Goal: Communication & Community: Ask a question

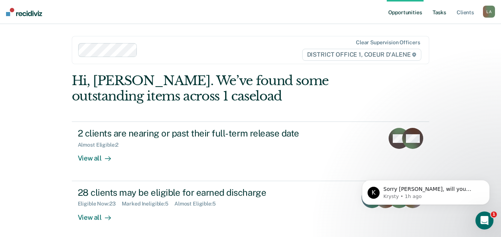
click at [431, 16] on link "Tasks" at bounding box center [439, 12] width 17 height 24
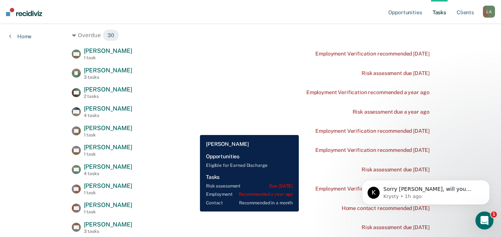
scroll to position [113, 0]
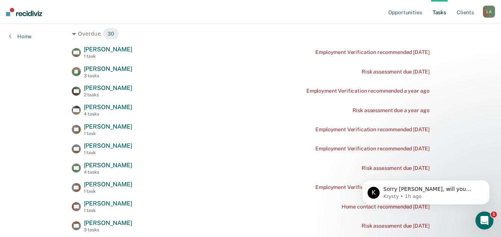
click at [179, 13] on div "Risk Assessments 10" at bounding box center [157, 9] width 50 height 6
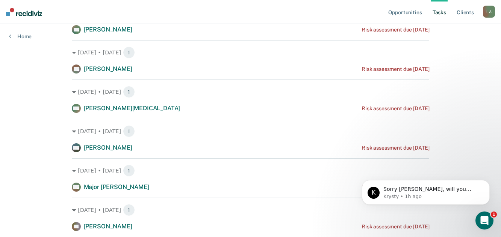
scroll to position [225, 0]
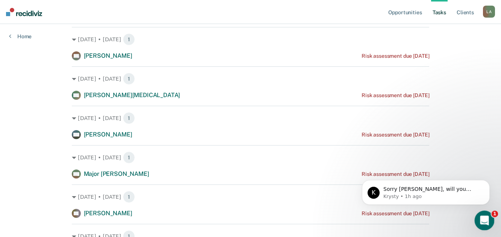
click at [481, 217] on icon "Open Intercom Messenger" at bounding box center [483, 220] width 12 height 12
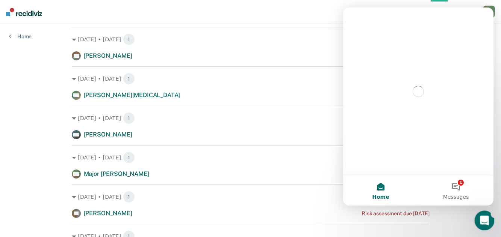
scroll to position [0, 0]
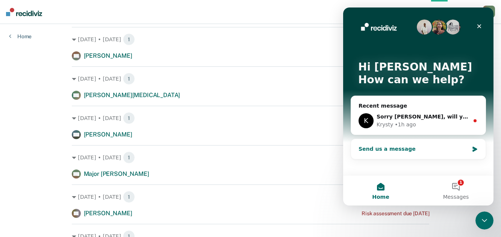
click at [390, 150] on div "Send us a message" at bounding box center [413, 149] width 110 height 8
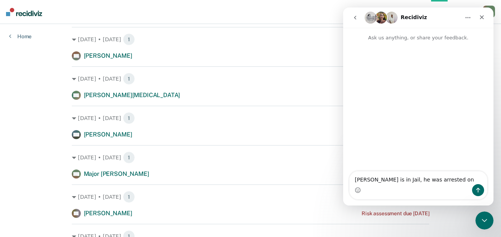
click at [370, 195] on div "Intercom messenger" at bounding box center [418, 190] width 138 height 12
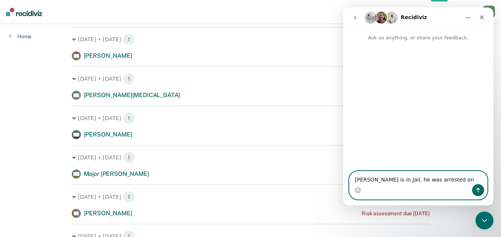
click at [462, 178] on textarea "[PERSON_NAME] is in Jail, he was arrested on" at bounding box center [418, 178] width 138 height 13
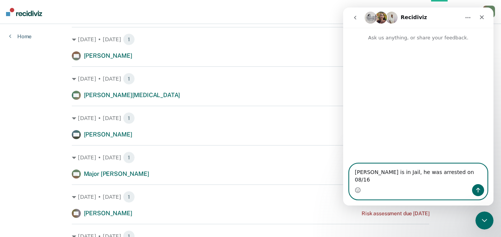
click at [397, 181] on textarea "[PERSON_NAME] is in Jail, he was arrested on 08/16" at bounding box center [418, 174] width 138 height 20
type textarea "[PERSON_NAME] is in Jail, he was arrested on 08/16"
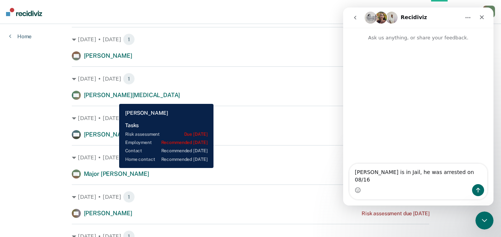
click at [113, 20] on span "[PERSON_NAME]" at bounding box center [108, 16] width 48 height 7
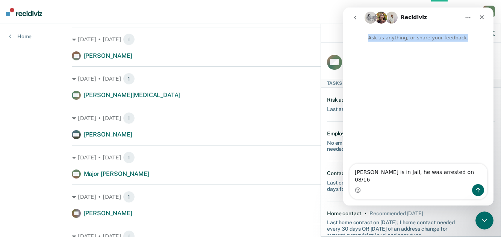
drag, startPoint x: 437, startPoint y: 17, endPoint x: 318, endPoint y: 42, distance: 122.2
click html "Recidiviz Ask us anything, or share your feedback. [PERSON_NAME] is in [GEOGRAP…"
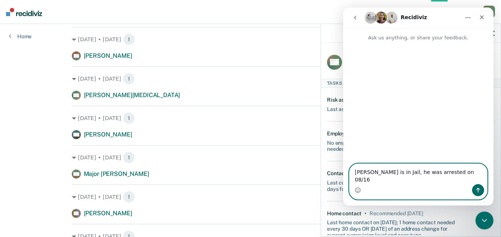
click at [476, 178] on textarea "[PERSON_NAME] is in Jail, he was arrested on 08/16" at bounding box center [418, 174] width 138 height 20
click at [478, 190] on icon "Send a message…" at bounding box center [478, 190] width 6 height 6
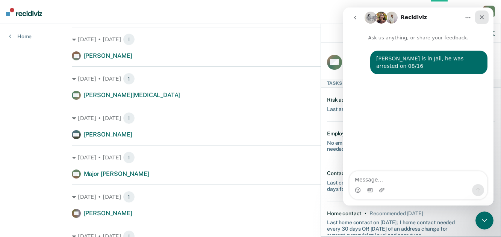
click at [481, 15] on icon "Close" at bounding box center [482, 17] width 6 height 6
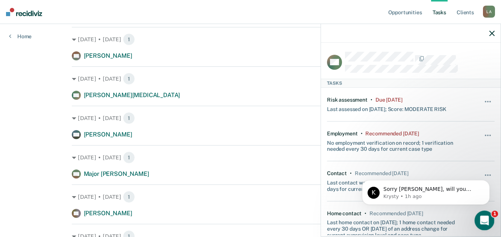
click at [485, 218] on icon "Open Intercom Messenger" at bounding box center [483, 220] width 12 height 12
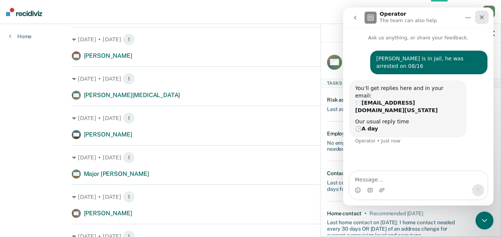
click at [482, 18] on icon "Close" at bounding box center [482, 17] width 4 height 4
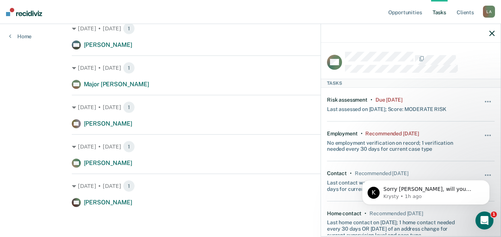
scroll to position [471, 0]
click at [449, 191] on p "Sorry [PERSON_NAME], will you please re-send the image in the Recidiviz chat? I…" at bounding box center [431, 190] width 97 height 8
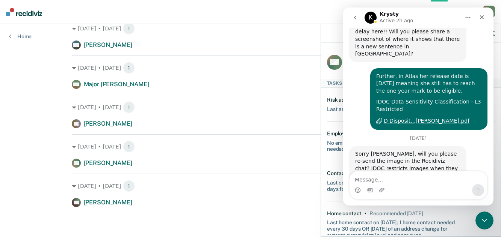
scroll to position [241, 0]
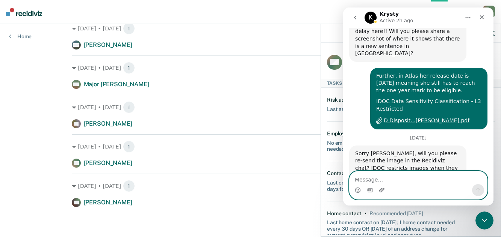
click at [383, 189] on icon "Upload attachment" at bounding box center [381, 190] width 5 height 4
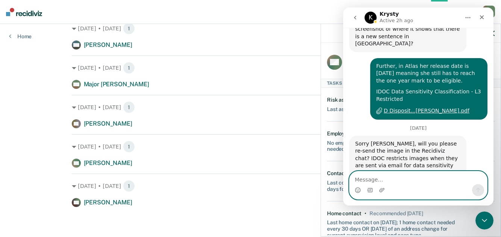
scroll to position [264, 0]
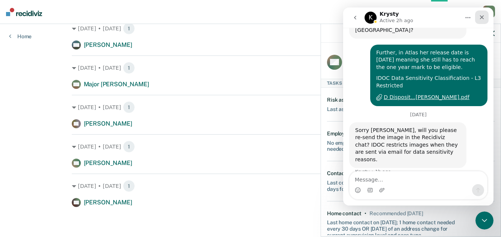
click at [483, 18] on icon "Close" at bounding box center [482, 17] width 6 height 6
